Goal: Information Seeking & Learning: Learn about a topic

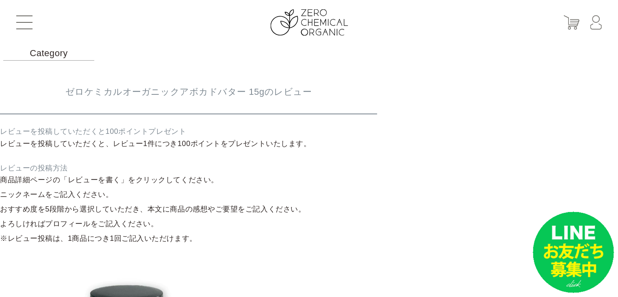
click at [31, 27] on button at bounding box center [24, 22] width 16 height 14
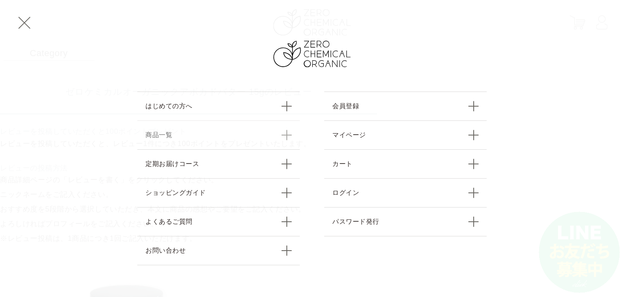
click at [189, 135] on link "商品一覧" at bounding box center [218, 134] width 163 height 29
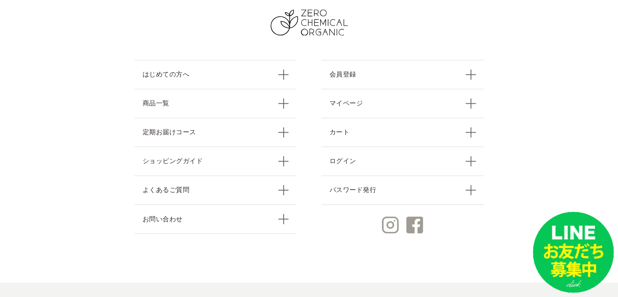
scroll to position [1379, 0]
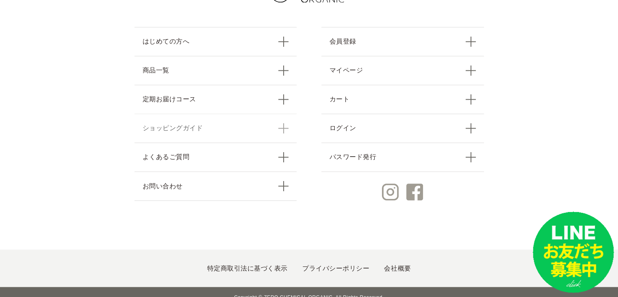
click at [184, 116] on link "ショッピングガイド" at bounding box center [216, 127] width 163 height 29
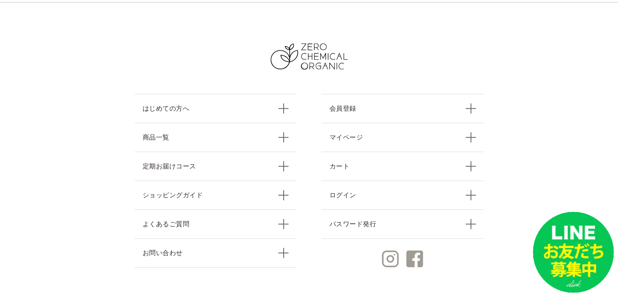
scroll to position [2145, 0]
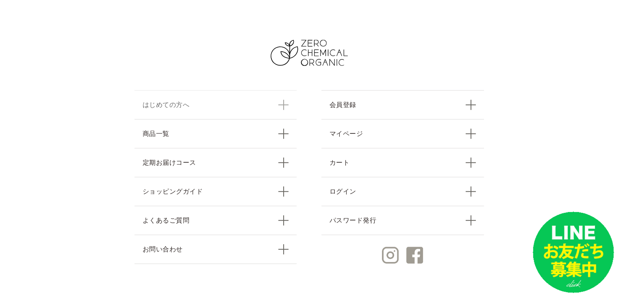
click at [196, 90] on link "はじめての方へ" at bounding box center [216, 104] width 163 height 29
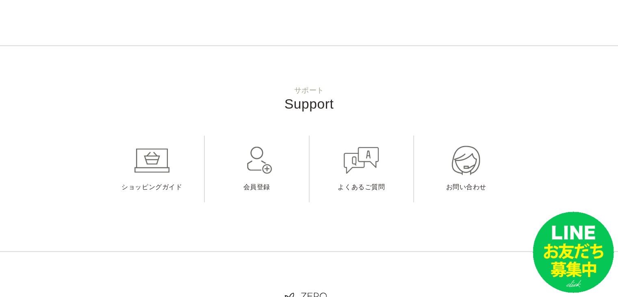
scroll to position [650, 0]
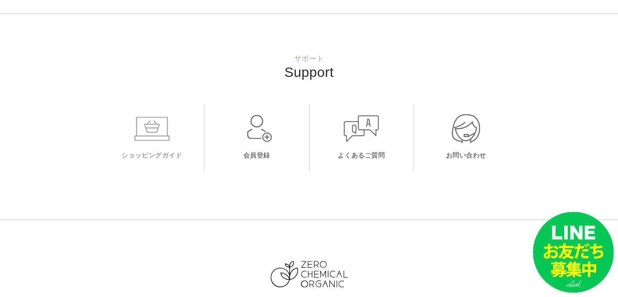
click at [161, 122] on link "ショッピングガイド" at bounding box center [152, 137] width 104 height 67
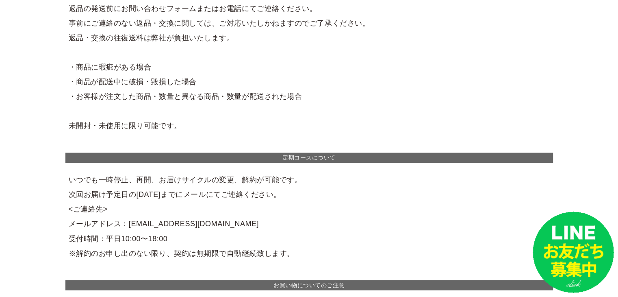
scroll to position [1260, 0]
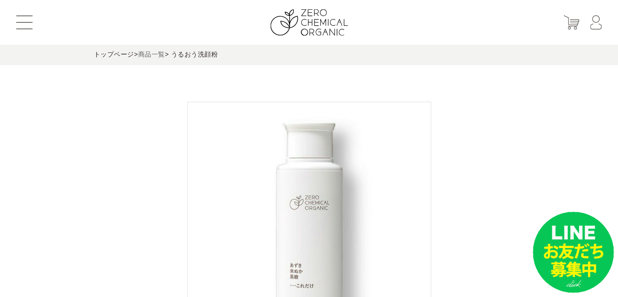
click at [158, 57] on link "商品一覧" at bounding box center [151, 54] width 27 height 7
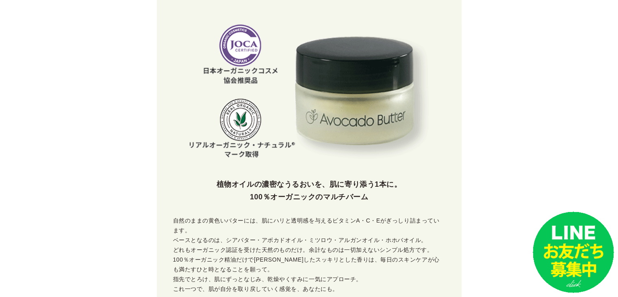
scroll to position [285, 0]
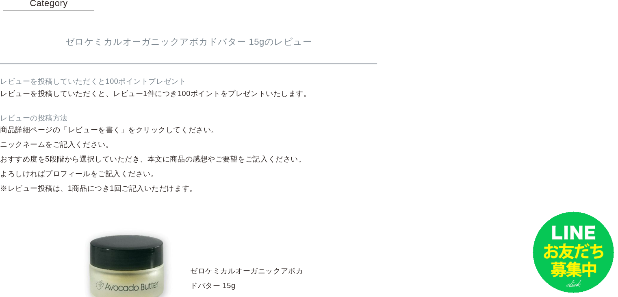
scroll to position [41, 0]
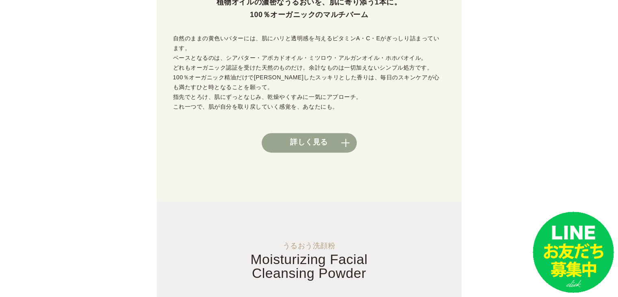
scroll to position [447, 0]
click at [328, 132] on link "詳しく見る" at bounding box center [309, 142] width 95 height 20
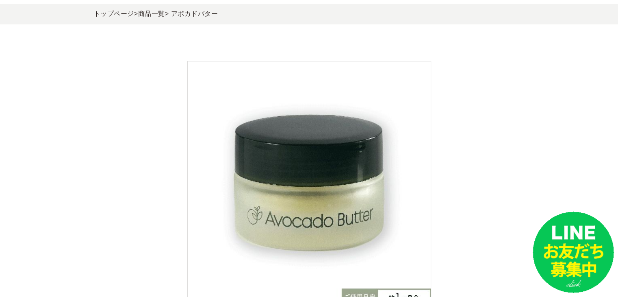
scroll to position [81, 0]
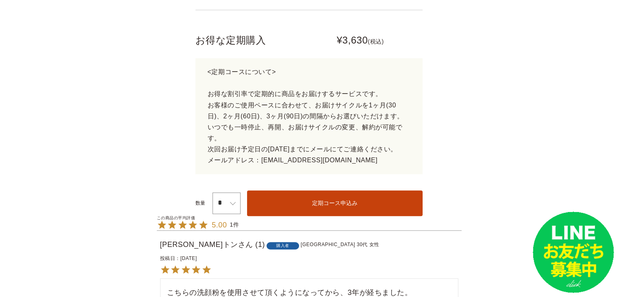
scroll to position [488, 0]
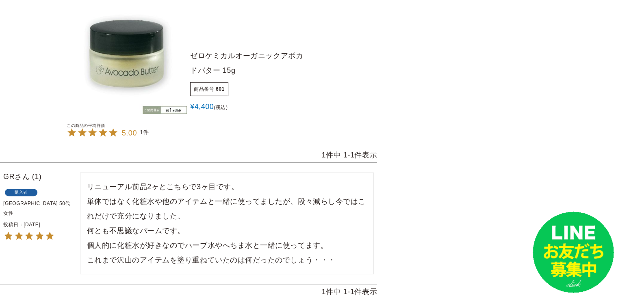
scroll to position [285, 0]
